Goal: Transaction & Acquisition: Book appointment/travel/reservation

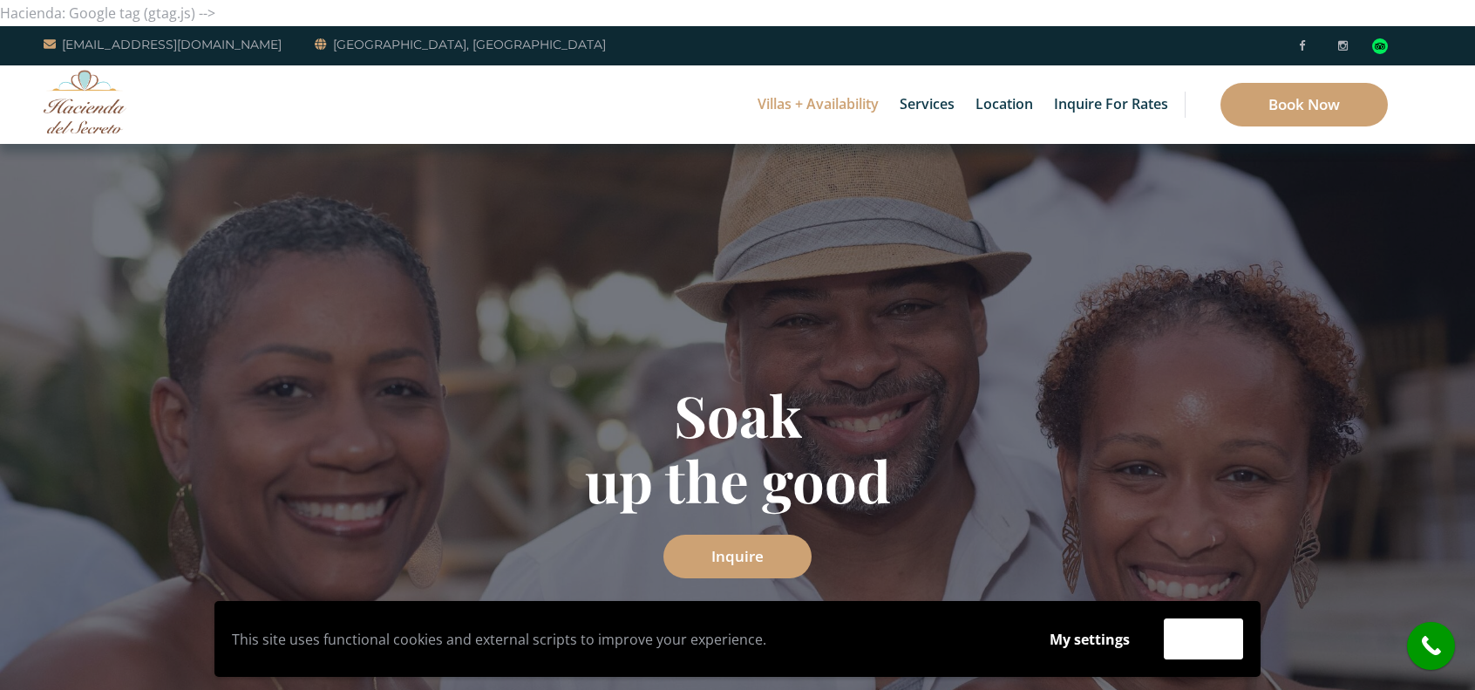
click at [813, 110] on link "Villas + Availability" at bounding box center [818, 104] width 139 height 78
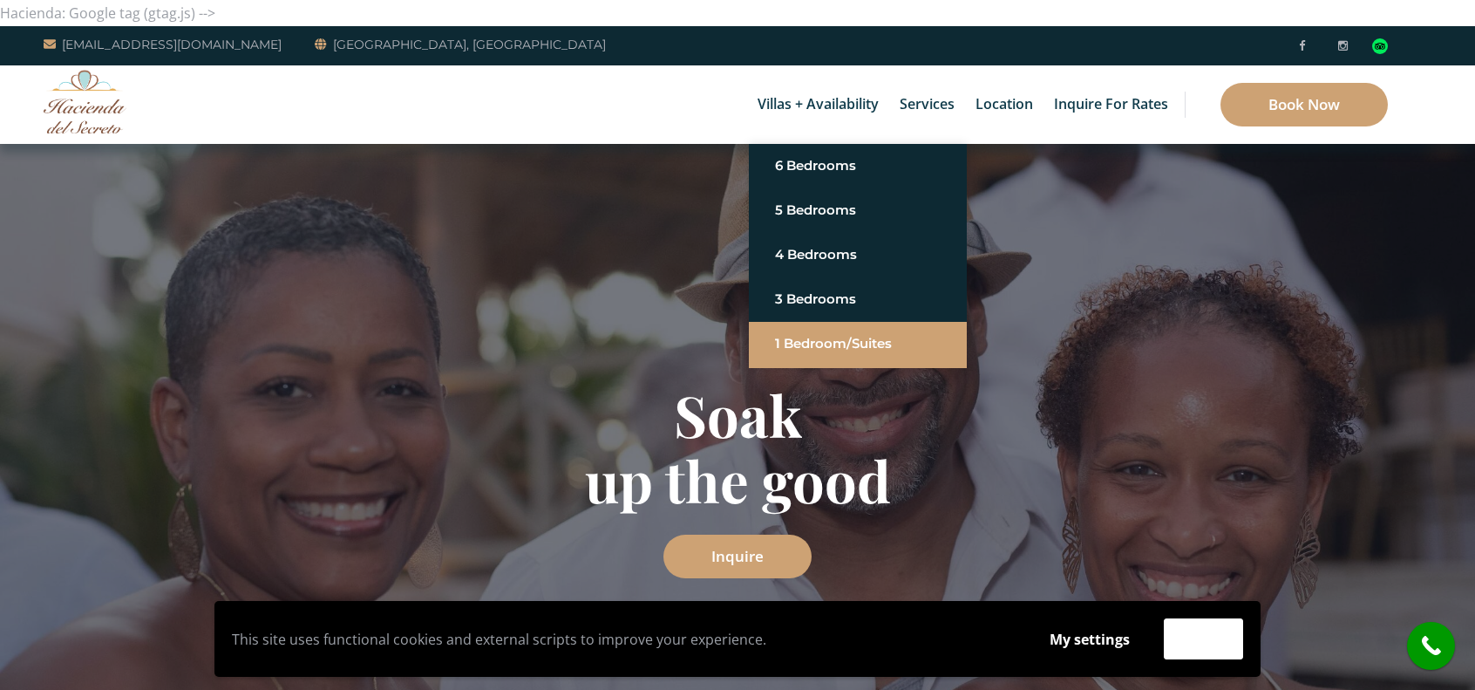
click at [861, 346] on link "1 Bedroom/Suites" at bounding box center [858, 343] width 166 height 31
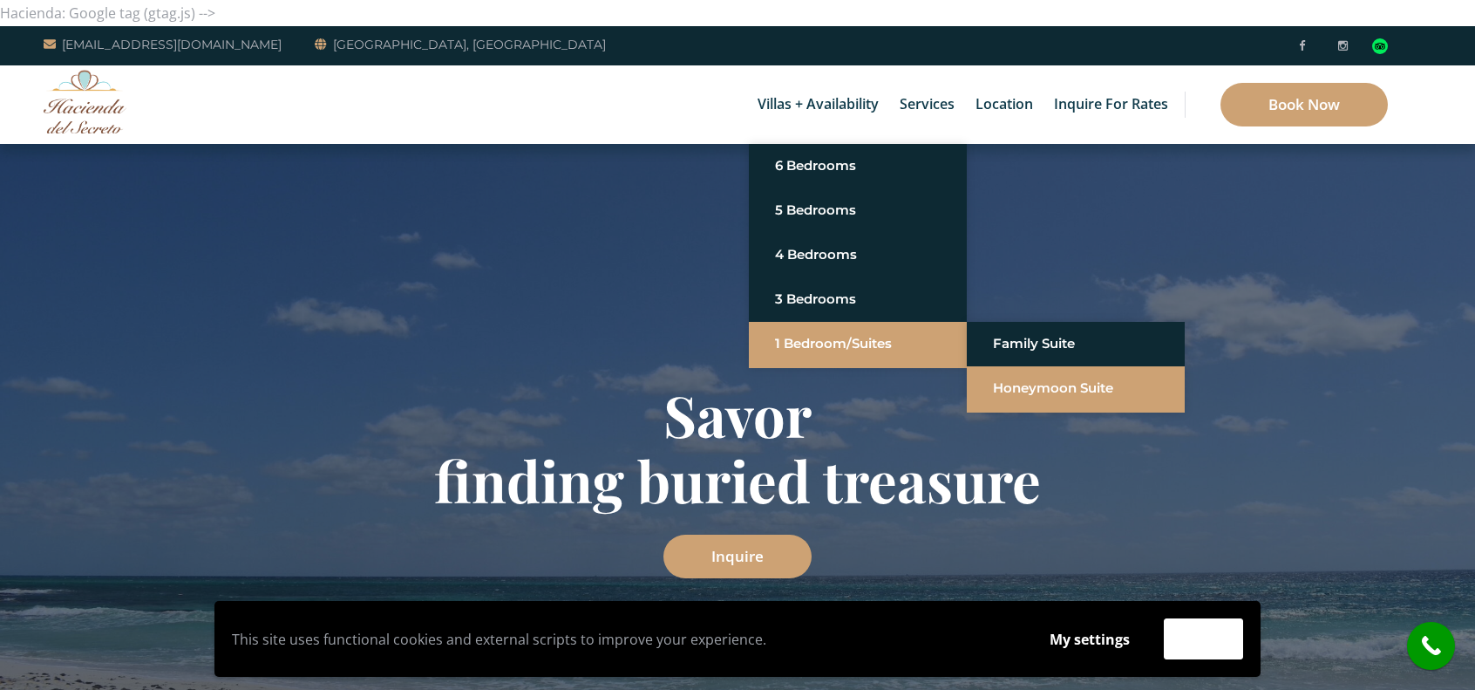
click at [1044, 387] on link "Honeymoon Suite" at bounding box center [1076, 387] width 166 height 31
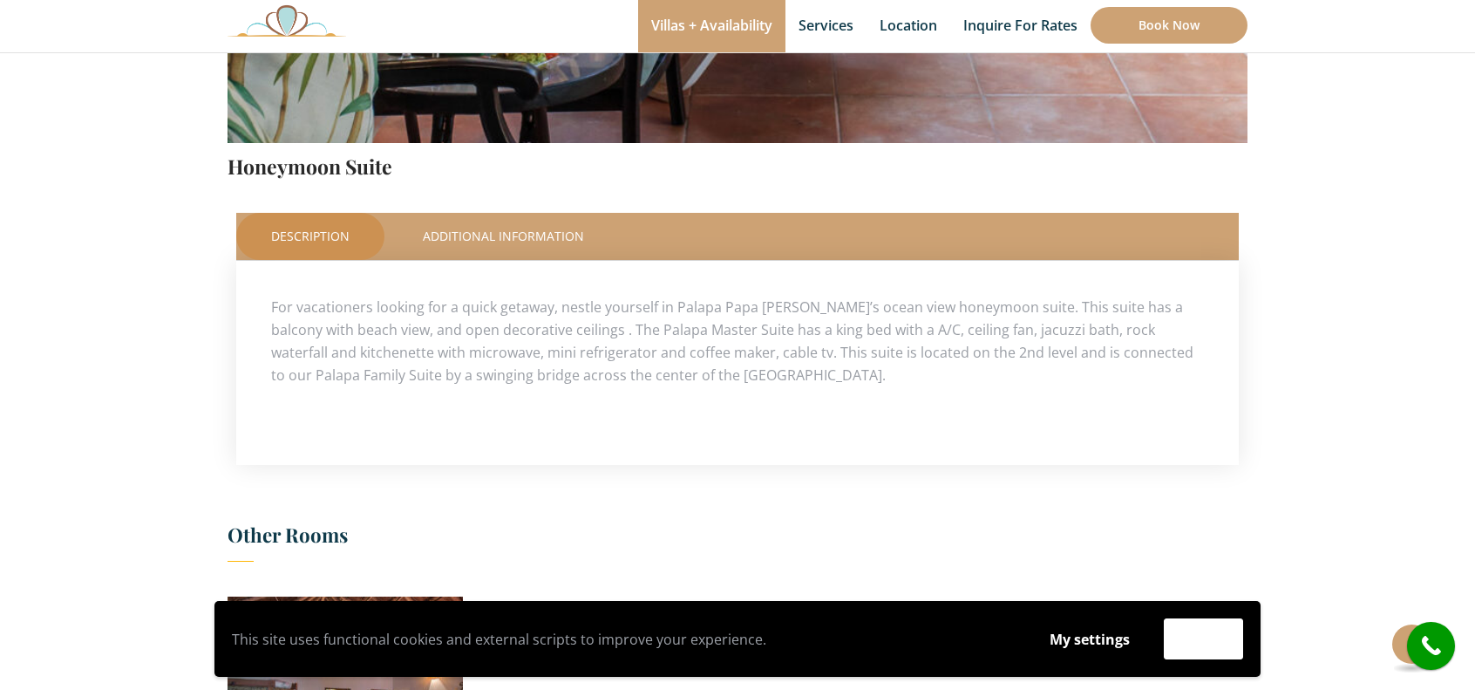
scroll to position [633, 0]
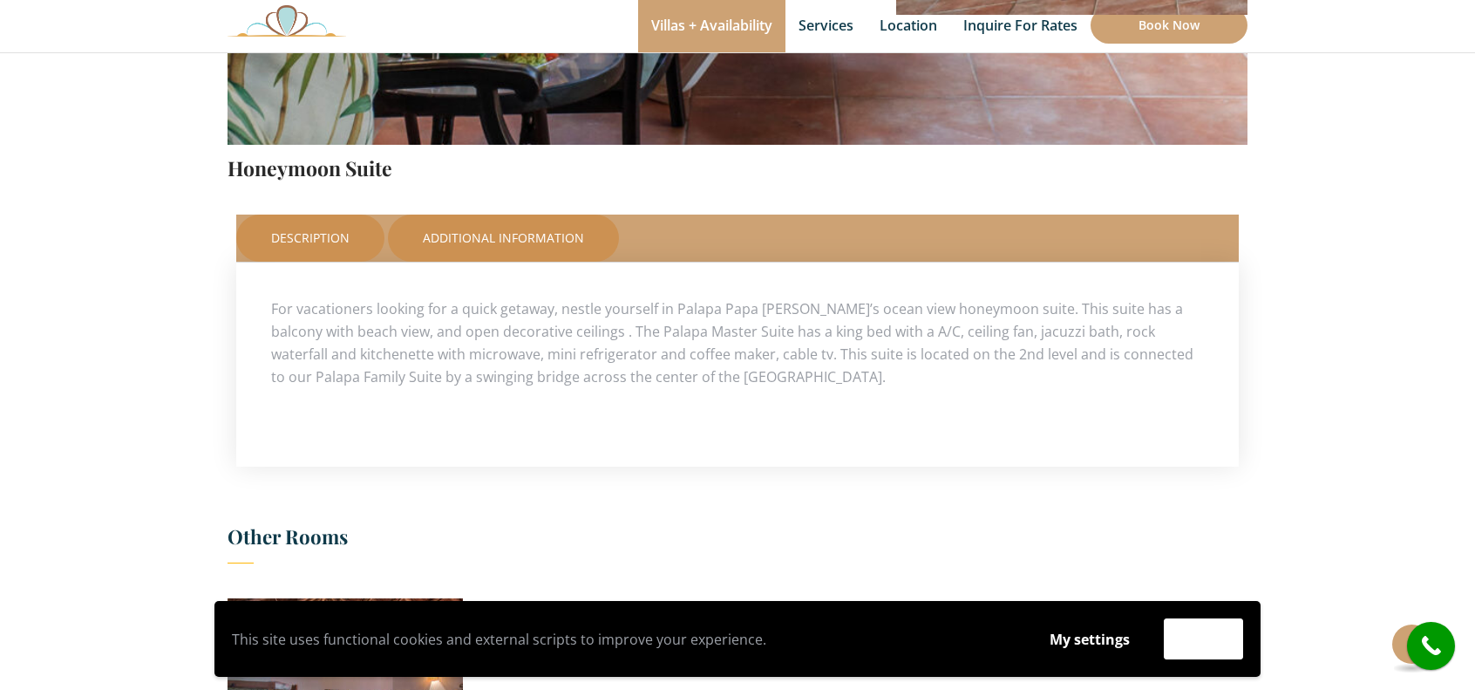
click at [490, 249] on link "Additional Information" at bounding box center [503, 238] width 231 height 47
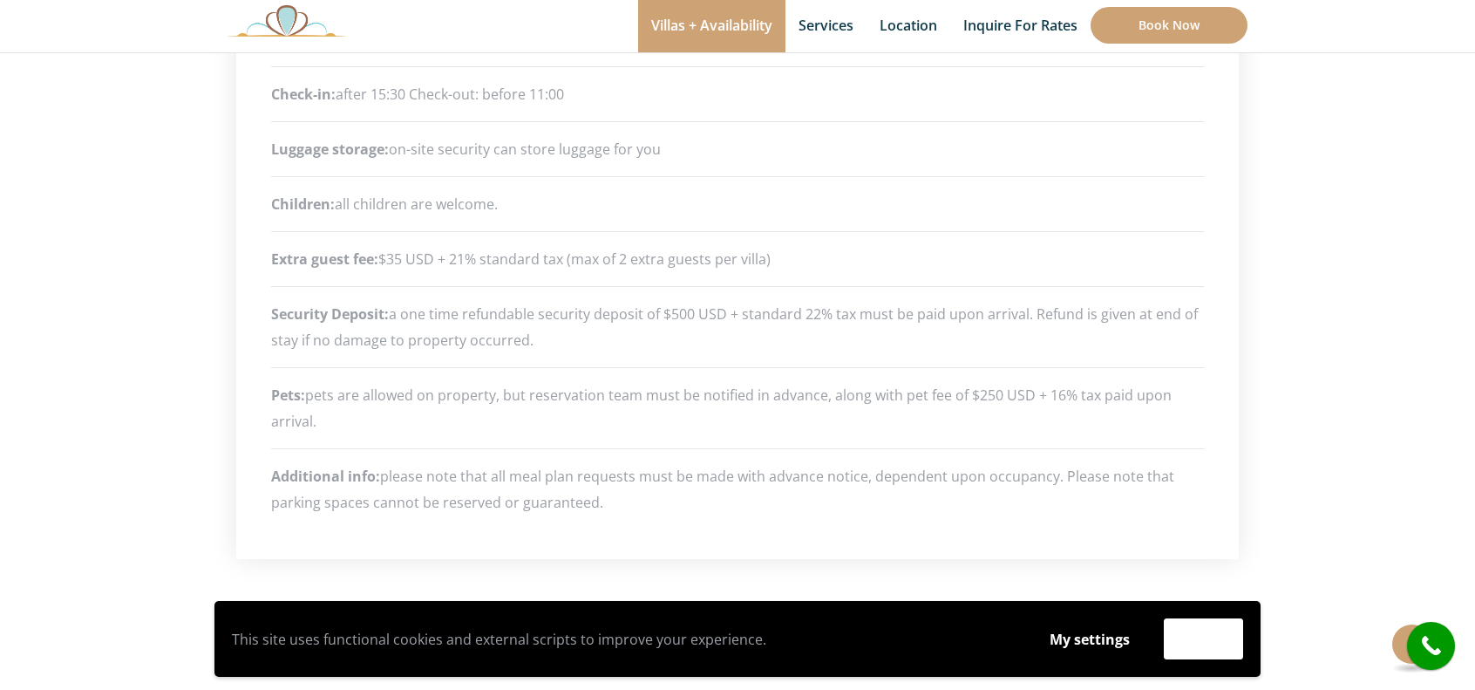
scroll to position [897, 0]
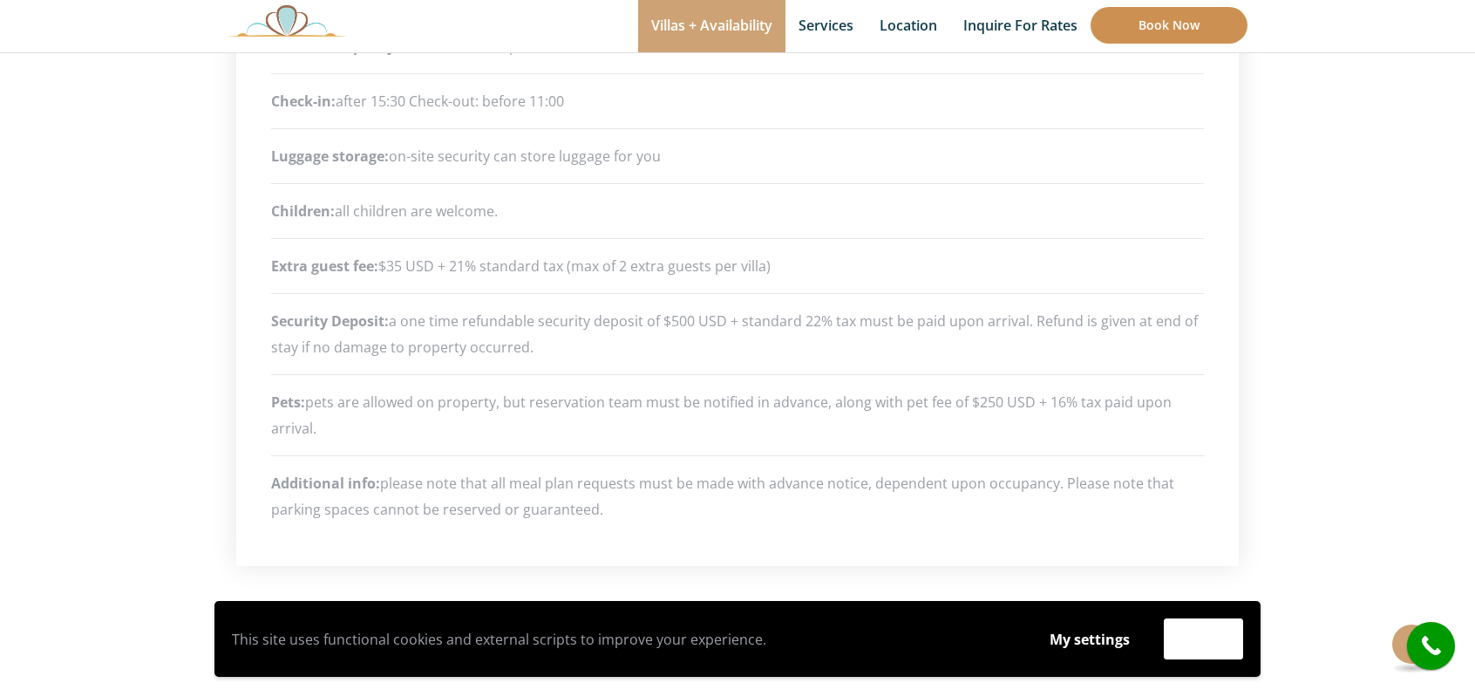
click at [1177, 34] on link "Book Now" at bounding box center [1169, 25] width 157 height 37
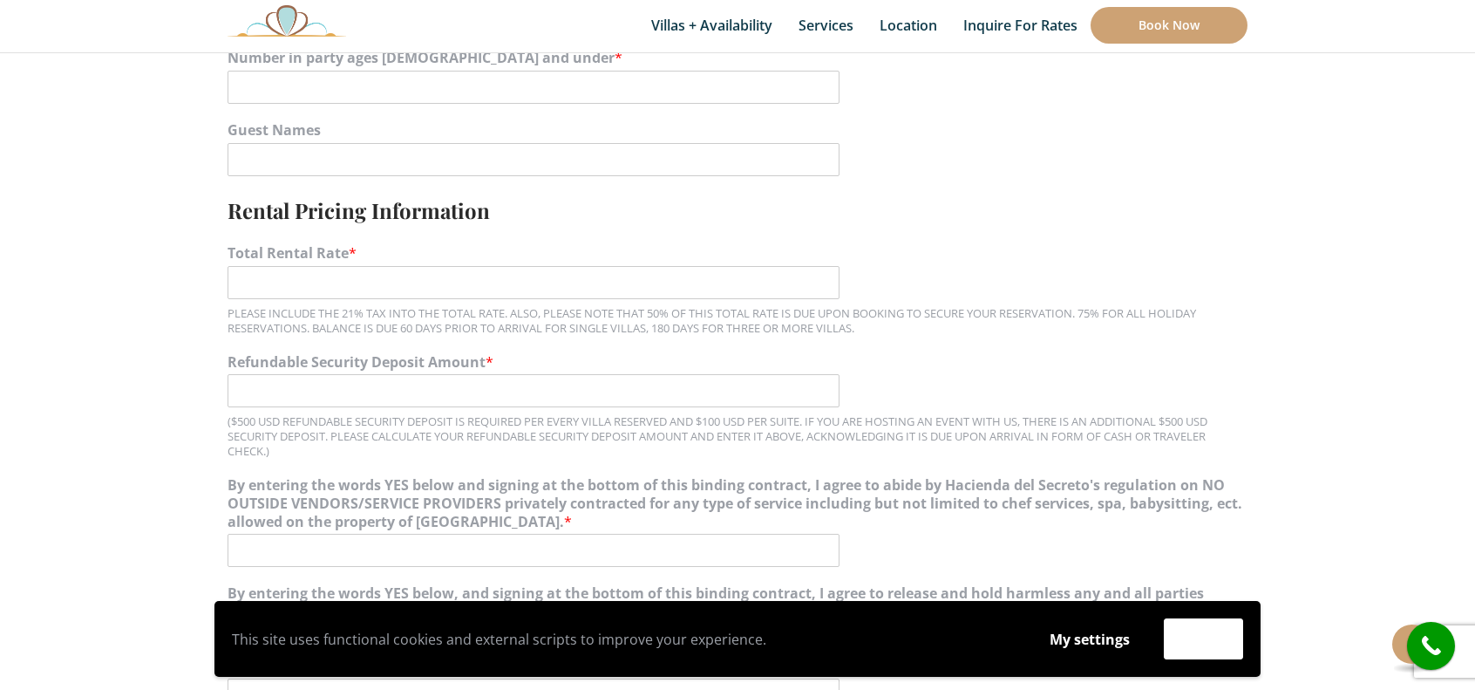
scroll to position [1364, 0]
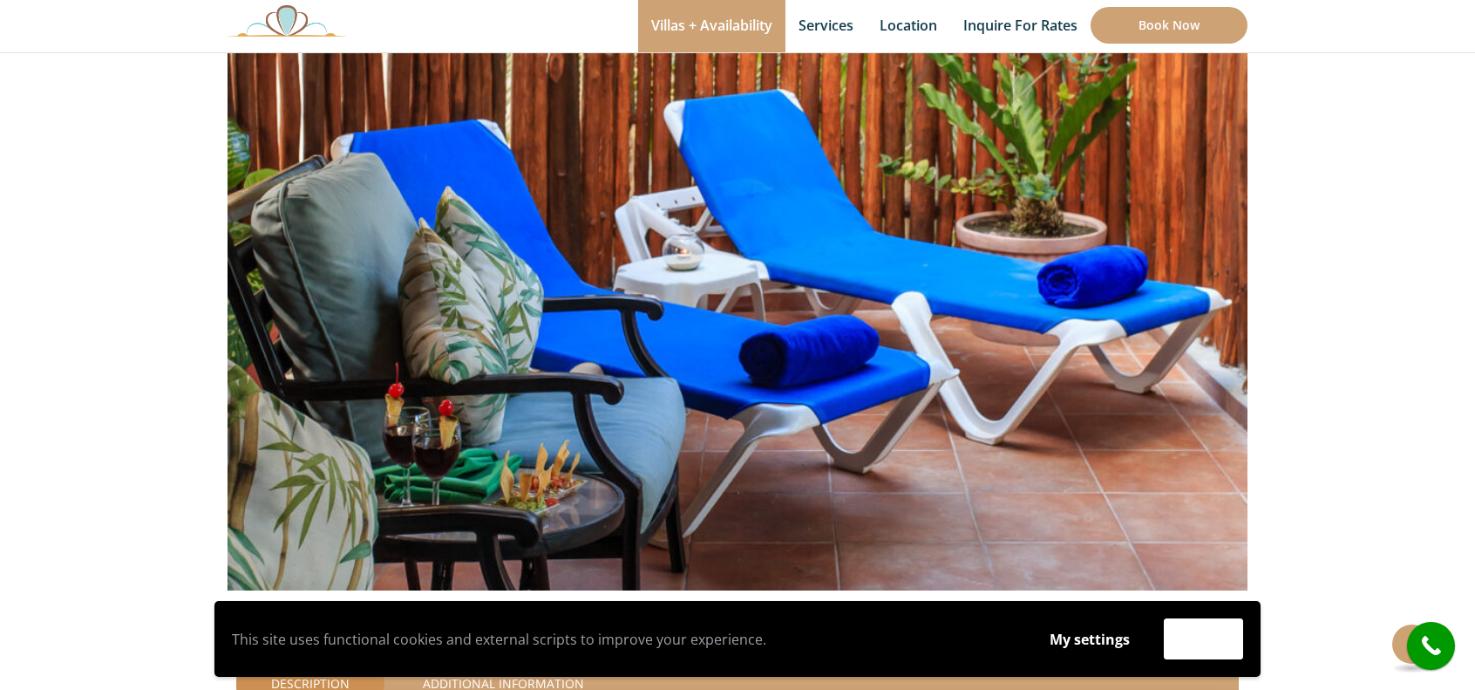
scroll to position [187, 0]
